Goal: Transaction & Acquisition: Purchase product/service

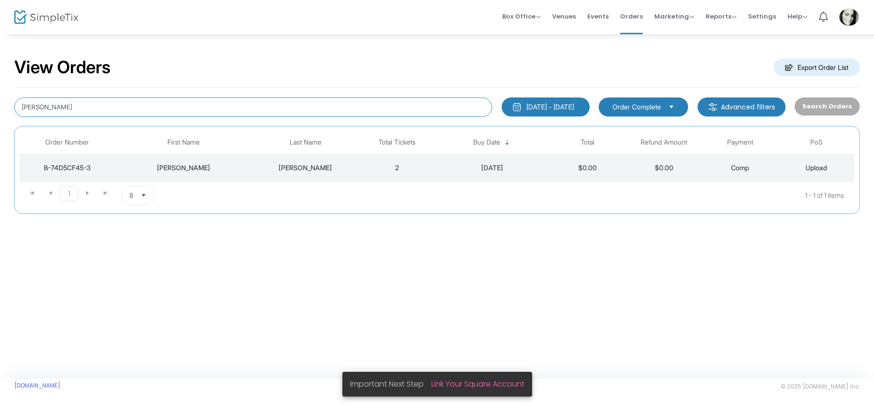
click at [296, 107] on input "[PERSON_NAME]" at bounding box center [253, 106] width 478 height 19
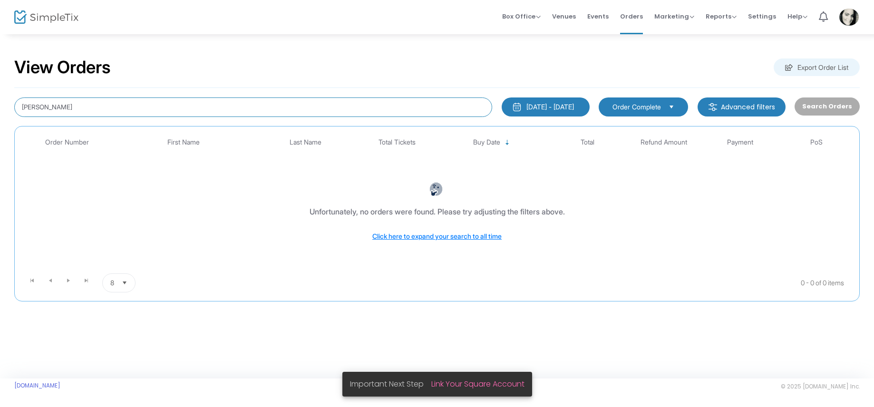
click at [129, 107] on input "[PERSON_NAME]" at bounding box center [253, 106] width 478 height 19
type input "p"
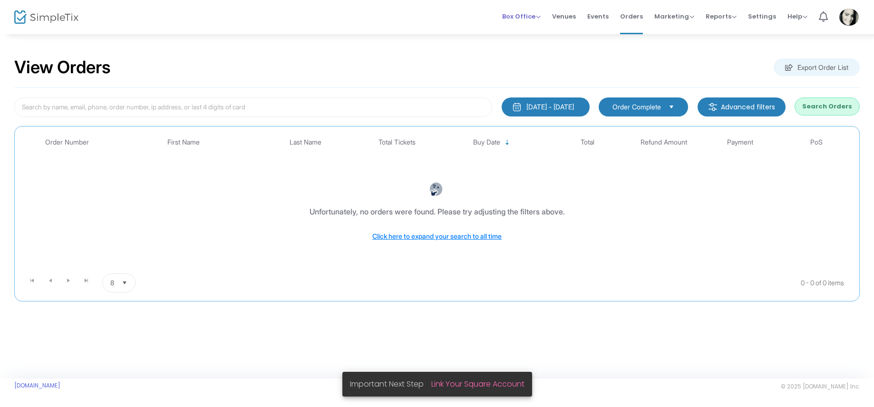
click at [522, 20] on span "Box Office" at bounding box center [521, 16] width 39 height 9
click at [526, 39] on li "Sell Tickets" at bounding box center [536, 32] width 68 height 19
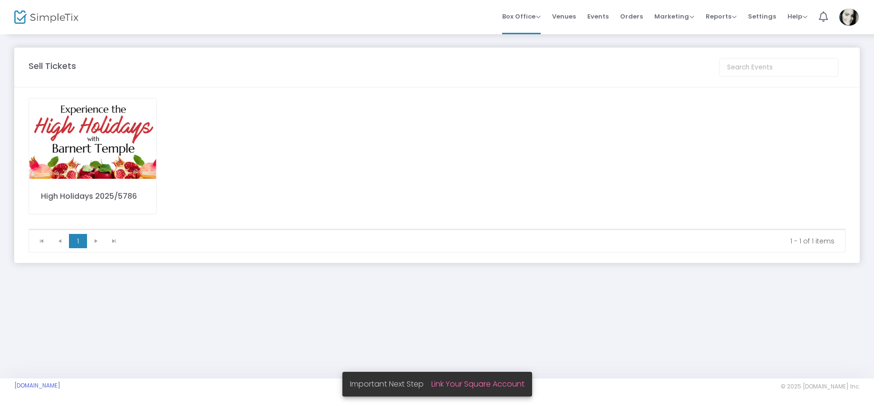
click at [143, 149] on img at bounding box center [92, 138] width 127 height 80
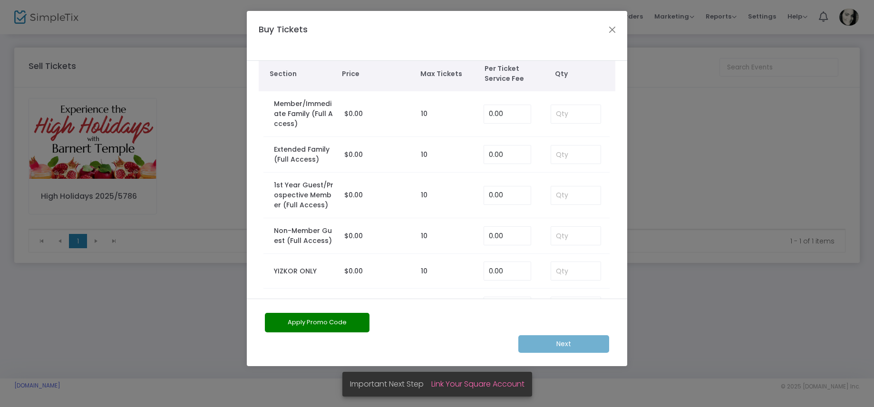
scroll to position [54, 0]
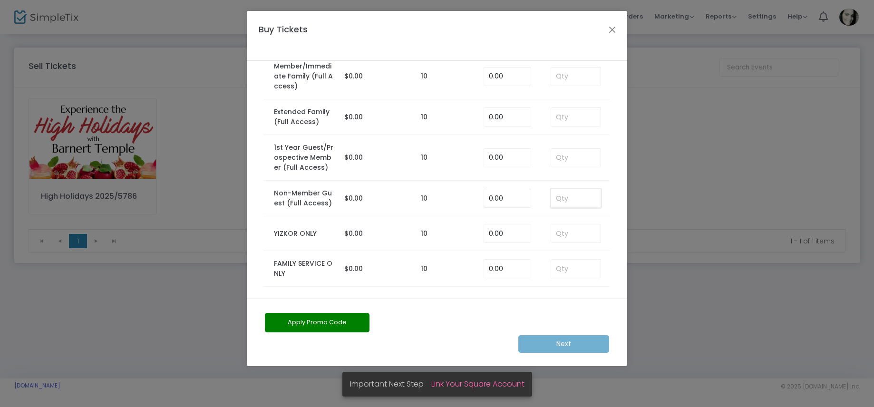
click at [566, 200] on input at bounding box center [575, 198] width 49 height 18
type input "2"
click at [570, 157] on input at bounding box center [575, 158] width 49 height 18
type input "2"
click at [557, 343] on m-button "Next" at bounding box center [563, 344] width 91 height 18
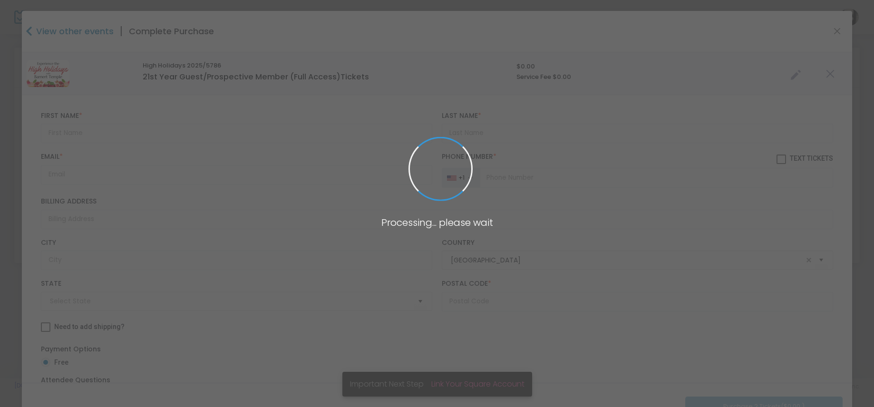
type input "[US_STATE]"
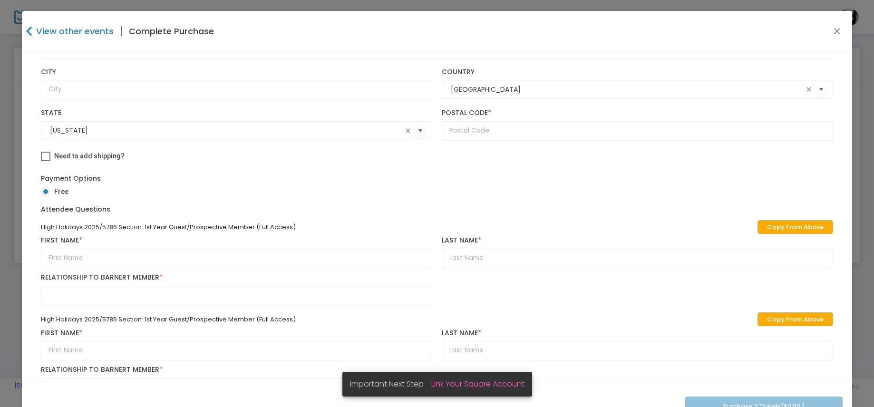
scroll to position [170, 0]
